Goal: Information Seeking & Learning: Find specific fact

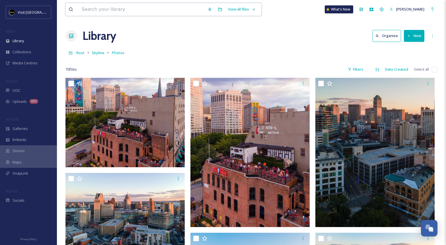
click at [161, 11] on input at bounding box center [142, 9] width 126 height 13
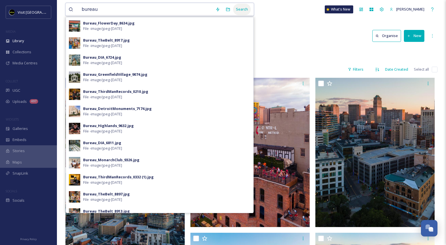
type input "bureau"
click at [234, 10] on div "Search" at bounding box center [242, 9] width 18 height 11
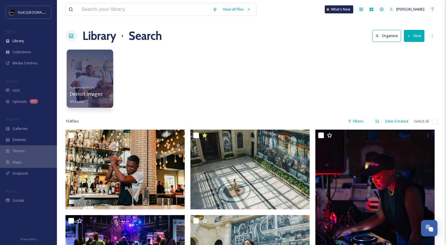
click at [93, 76] on div at bounding box center [90, 79] width 46 height 58
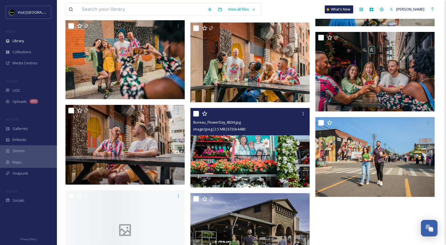
scroll to position [1121, 0]
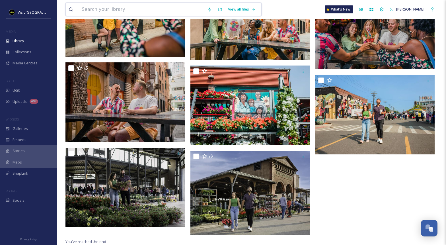
click at [133, 7] on input at bounding box center [142, 9] width 126 height 13
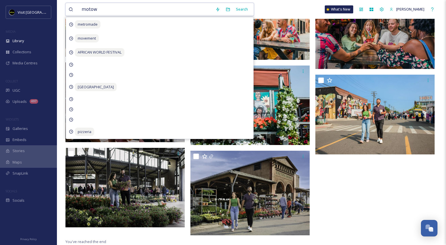
type input "motown"
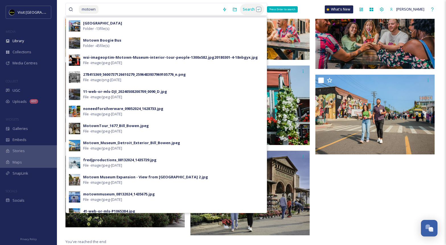
click at [243, 9] on div "Search Press Enter to search" at bounding box center [252, 9] width 24 height 11
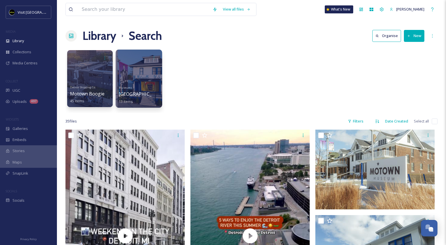
click at [140, 73] on div at bounding box center [139, 79] width 46 height 58
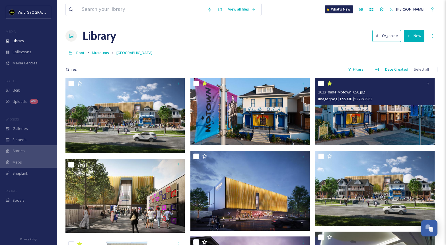
click at [356, 111] on img at bounding box center [374, 111] width 119 height 67
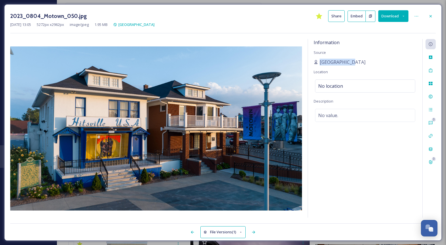
drag, startPoint x: 320, startPoint y: 62, endPoint x: 359, endPoint y: 62, distance: 39.0
click at [359, 62] on div "[GEOGRAPHIC_DATA]" at bounding box center [365, 62] width 103 height 7
copy span "[GEOGRAPHIC_DATA]"
click at [149, 242] on div "2023_0804_Motown_050.jpg Share Embed Download [DATE] 13:05 5272 px x 2962 px im…" at bounding box center [223, 122] width 446 height 245
click at [430, 15] on icon at bounding box center [430, 16] width 5 height 5
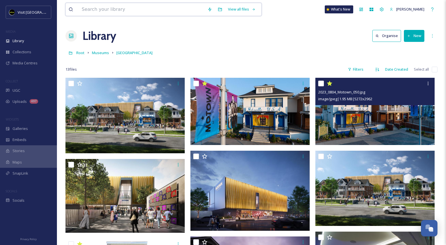
click at [183, 10] on input at bounding box center [142, 9] width 126 height 13
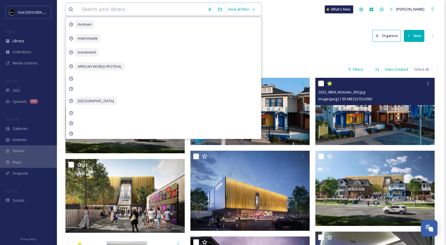
click at [168, 5] on input at bounding box center [142, 9] width 126 height 13
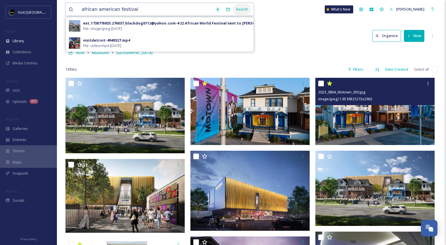
type input "african american festival"
click at [236, 12] on div "Search" at bounding box center [242, 9] width 18 height 11
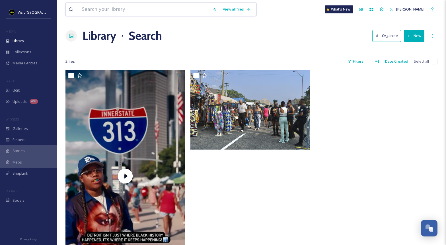
click at [91, 11] on input at bounding box center [144, 9] width 131 height 13
type input "african world fest"
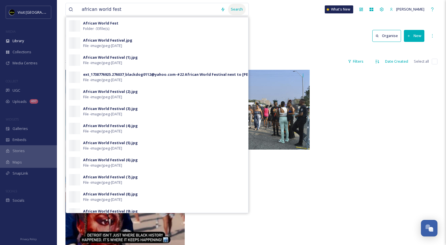
click at [230, 11] on div "Search" at bounding box center [237, 9] width 18 height 11
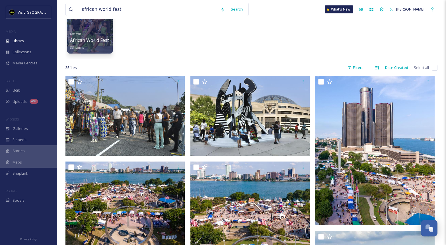
click at [298, 58] on div "Festivals African World Fest 33 items" at bounding box center [251, 26] width 372 height 65
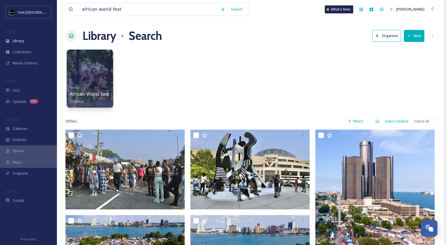
click at [96, 75] on div at bounding box center [90, 79] width 46 height 58
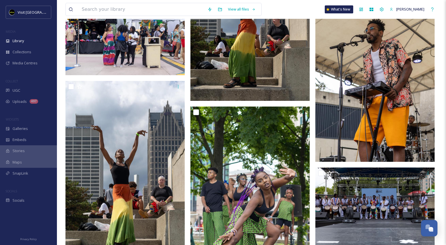
scroll to position [432, 0]
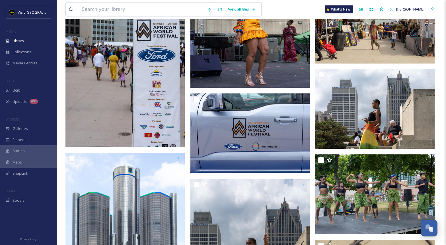
click at [129, 8] on input at bounding box center [142, 9] width 126 height 13
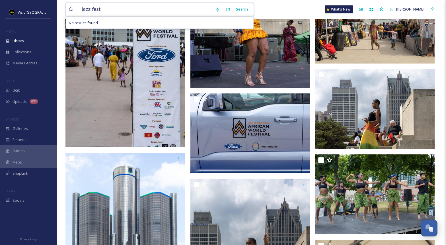
click at [89, 11] on input "jazz fest" at bounding box center [146, 9] width 134 height 13
drag, startPoint x: 90, startPoint y: 9, endPoint x: 120, endPoint y: 16, distance: 30.0
click at [120, 16] on div "jaz fest Search No results found" at bounding box center [159, 9] width 188 height 13
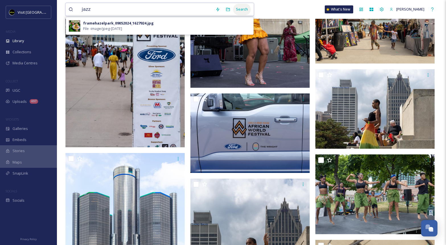
type input "jazz"
click at [237, 10] on div "Search" at bounding box center [242, 9] width 18 height 11
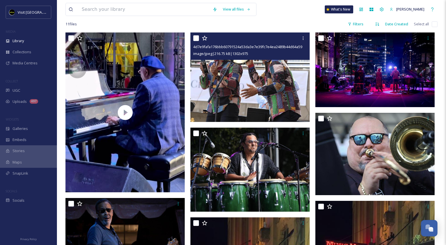
scroll to position [50, 0]
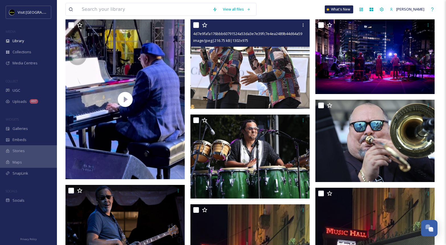
click at [244, 84] on img at bounding box center [249, 63] width 119 height 89
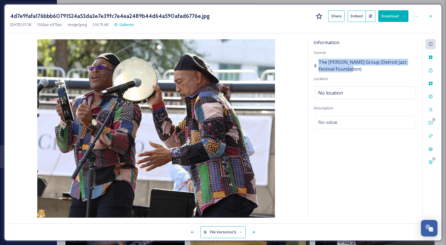
drag, startPoint x: 319, startPoint y: 61, endPoint x: 346, endPoint y: 71, distance: 29.4
click at [346, 71] on span "The [PERSON_NAME] Group (Detroit Jazz Festival Foundation)" at bounding box center [368, 66] width 98 height 14
copy span "The [PERSON_NAME] Group (Detroit Jazz Festival Foundation)"
click at [432, 17] on icon at bounding box center [430, 16] width 5 height 5
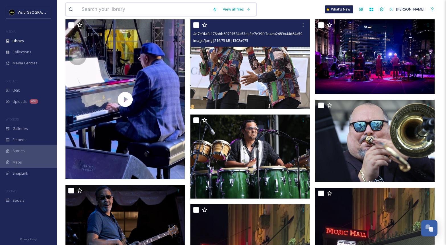
click at [151, 10] on input at bounding box center [144, 9] width 131 height 13
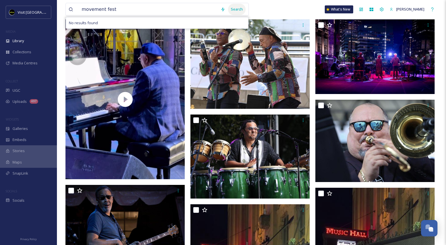
click at [228, 9] on div "Search" at bounding box center [237, 9] width 18 height 11
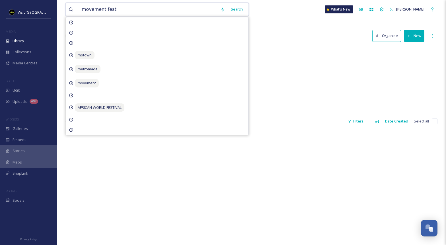
click at [193, 8] on input "movement fest" at bounding box center [148, 9] width 139 height 13
click at [234, 10] on div "Search" at bounding box center [237, 9] width 18 height 11
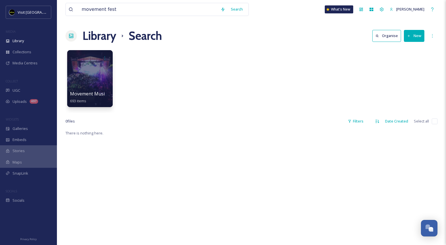
click at [250, 39] on div "Library Search Organise New" at bounding box center [251, 35] width 372 height 17
drag, startPoint x: 104, startPoint y: 8, endPoint x: 151, endPoint y: 17, distance: 48.6
click at [151, 17] on div "movement fest Search What's [GEOGRAPHIC_DATA][PERSON_NAME]" at bounding box center [251, 9] width 372 height 19
type input "movement"
click at [231, 8] on div "Search" at bounding box center [237, 9] width 18 height 11
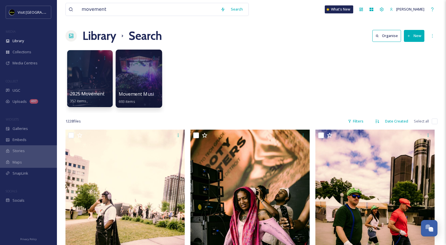
click at [134, 75] on div at bounding box center [139, 79] width 46 height 58
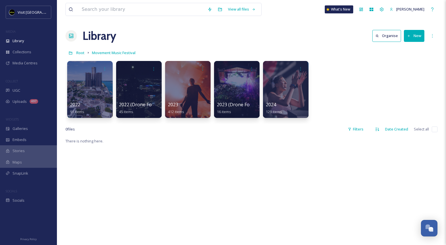
scroll to position [5, 0]
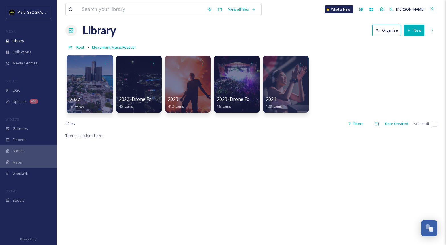
click at [84, 70] on div at bounding box center [90, 84] width 46 height 58
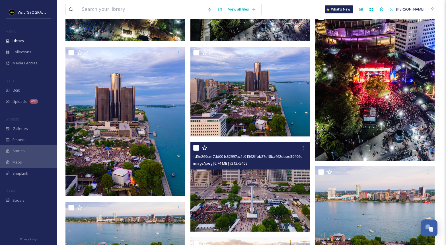
scroll to position [563, 0]
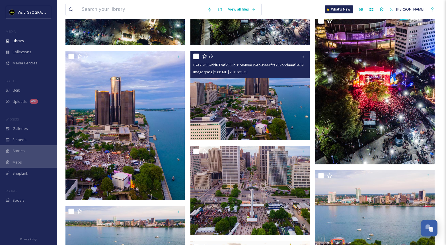
click at [266, 107] on img at bounding box center [249, 95] width 119 height 89
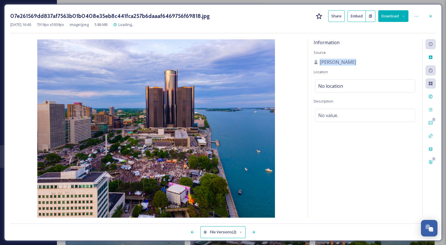
drag, startPoint x: 319, startPoint y: 63, endPoint x: 354, endPoint y: 66, distance: 35.7
click at [354, 66] on div "Information Source [PERSON_NAME] Location No location Description No value." at bounding box center [365, 128] width 114 height 178
copy div "[PERSON_NAME]"
